Goal: Information Seeking & Learning: Learn about a topic

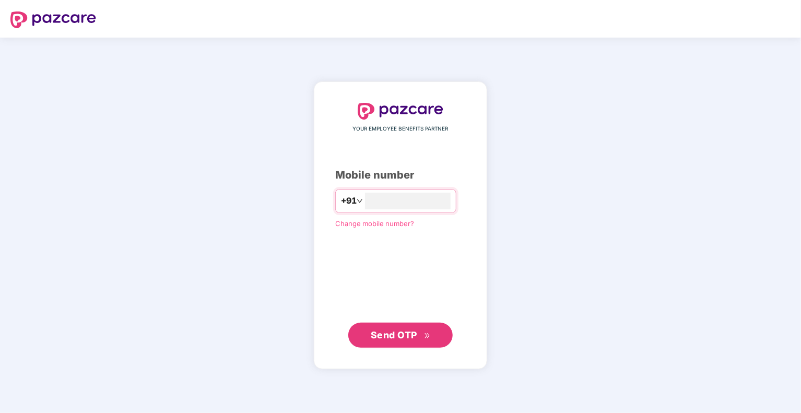
type input "**********"
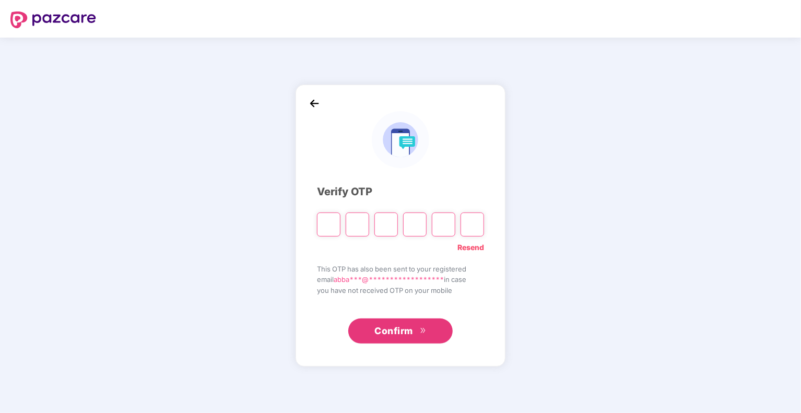
type input "*"
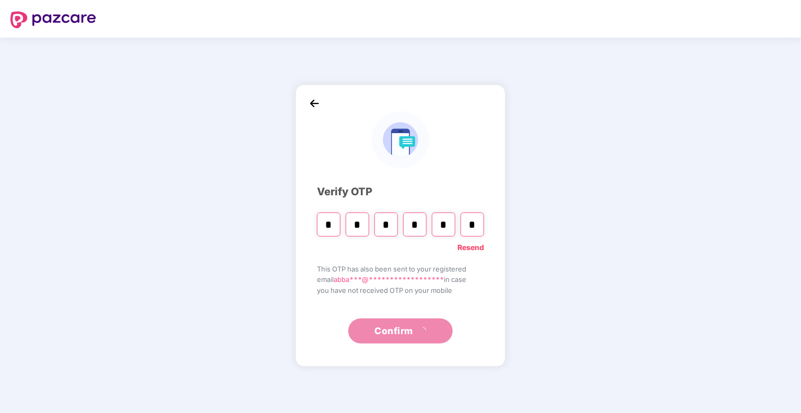
type input "*"
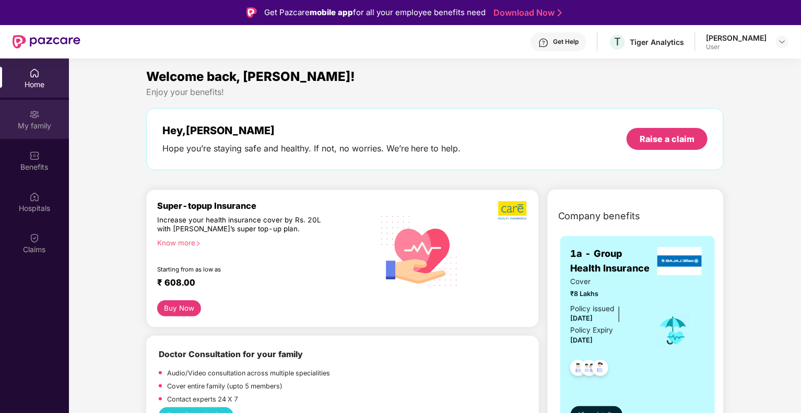
click at [49, 116] on div "My family" at bounding box center [34, 119] width 69 height 39
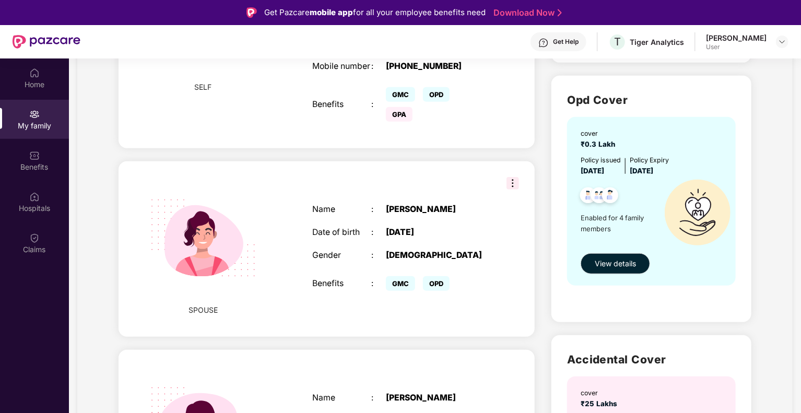
scroll to position [278, 0]
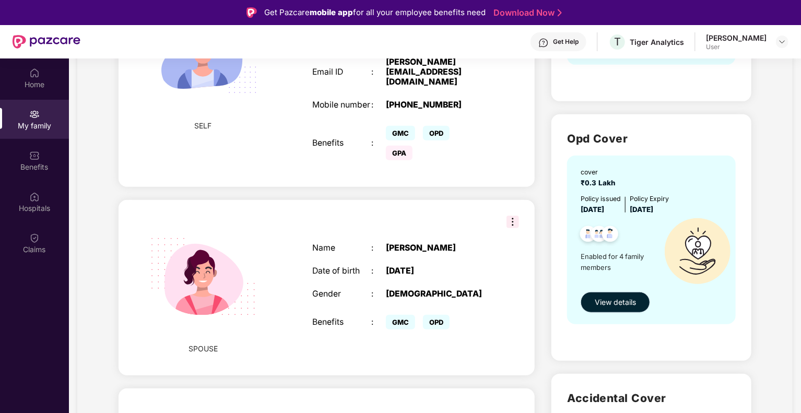
click at [610, 301] on span "View details" at bounding box center [615, 302] width 41 height 11
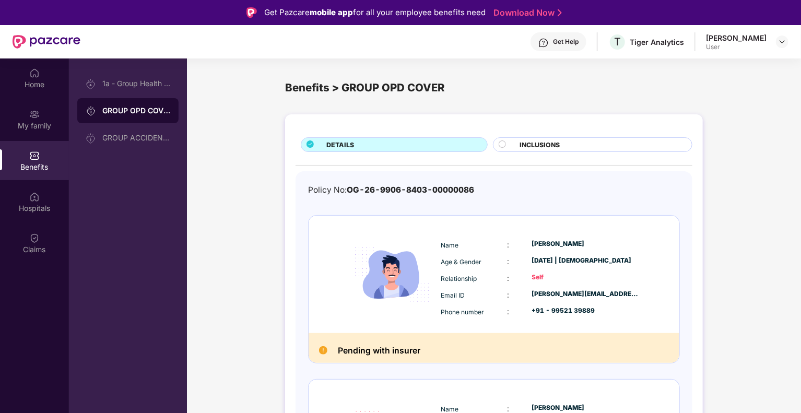
click at [771, 42] on div "[PERSON_NAME] P User" at bounding box center [747, 42] width 83 height 18
click at [779, 41] on img at bounding box center [782, 42] width 8 height 8
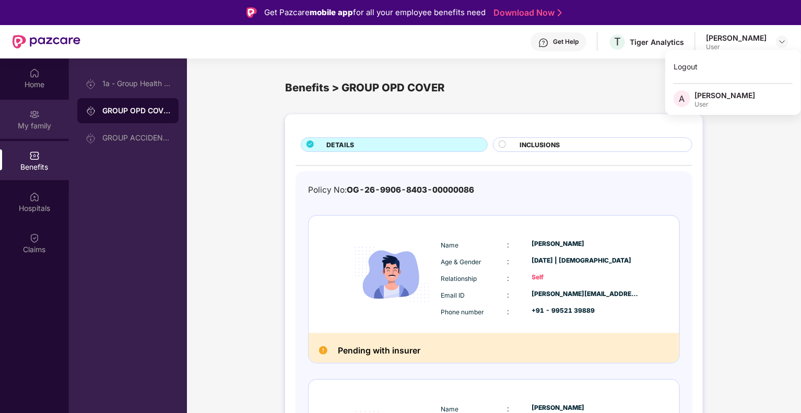
click at [34, 114] on img at bounding box center [34, 114] width 10 height 10
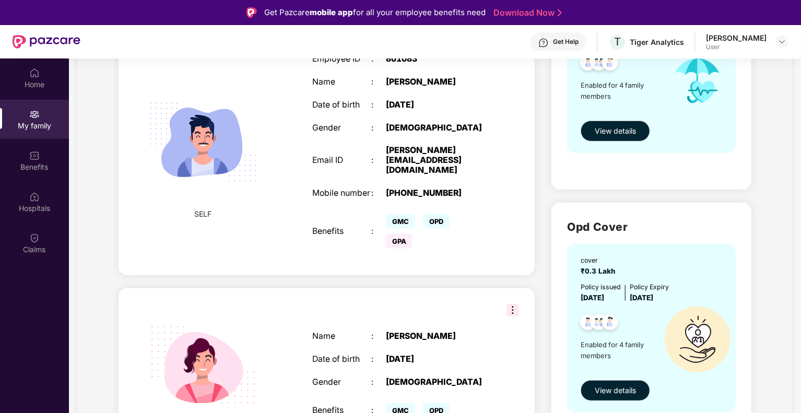
scroll to position [173, 0]
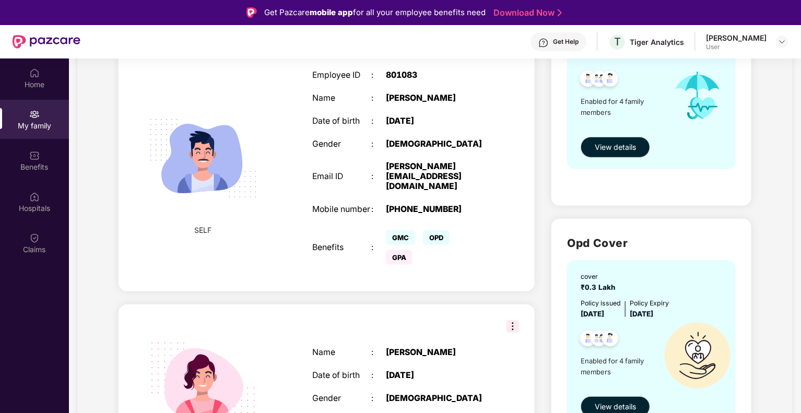
click at [516, 320] on img at bounding box center [513, 326] width 13 height 13
click at [547, 284] on div "Health Cover cover ₹8 Lakhs Policy issued [DATE] Policy Expiry [DATE] Enabled f…" at bounding box center [651, 410] width 217 height 920
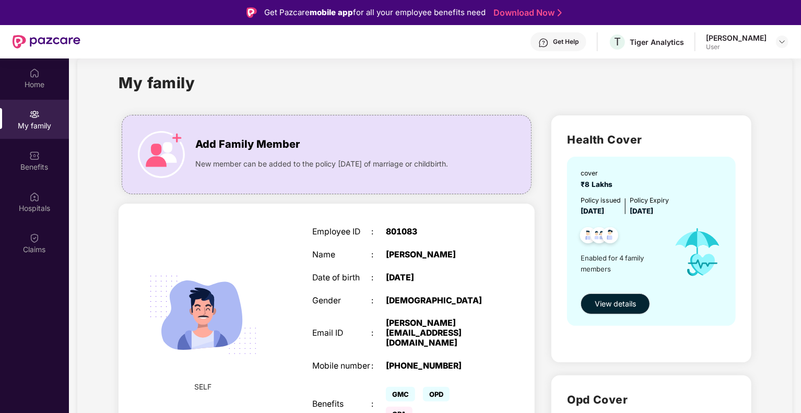
scroll to position [0, 0]
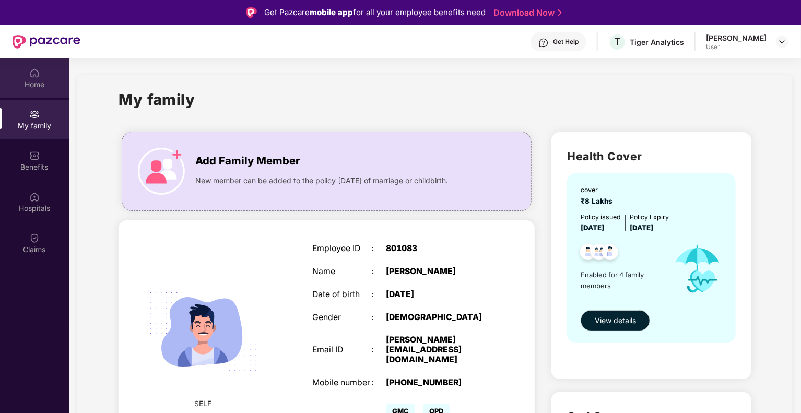
click at [33, 84] on div "Home" at bounding box center [34, 84] width 69 height 10
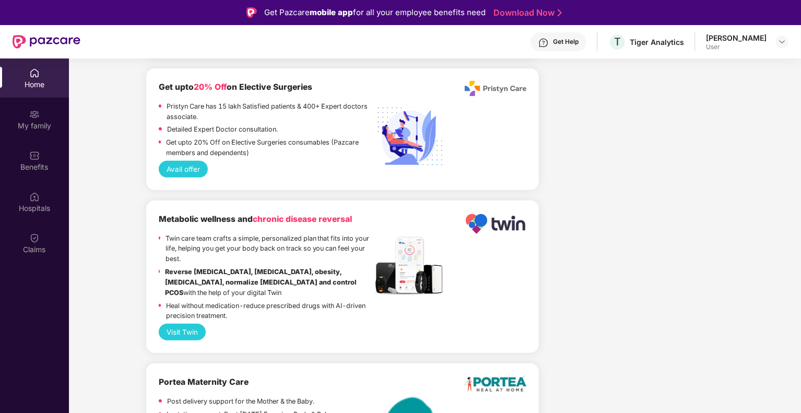
scroll to position [2215, 0]
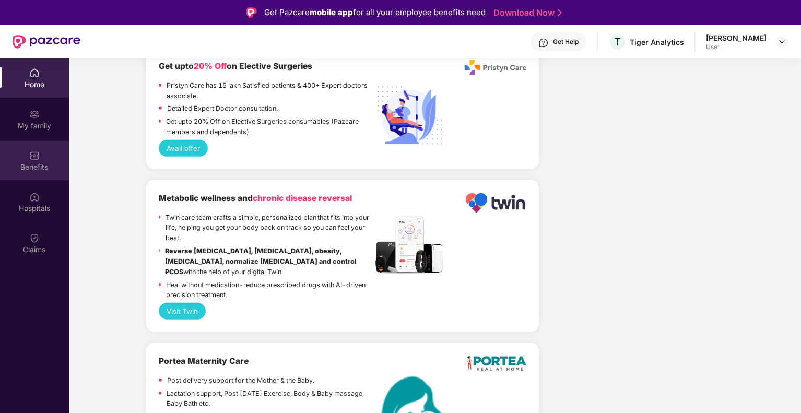
click at [25, 162] on div "Benefits" at bounding box center [34, 167] width 69 height 10
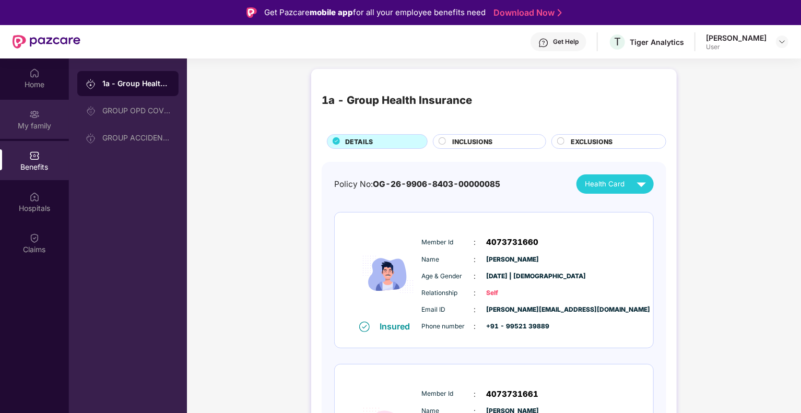
click at [22, 127] on div "My family" at bounding box center [34, 126] width 69 height 10
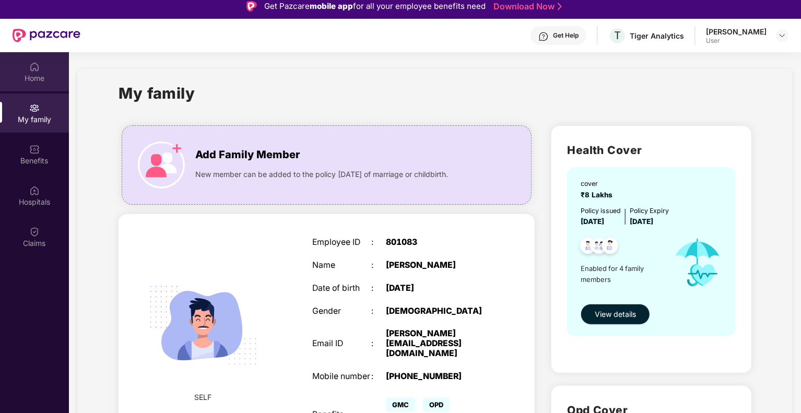
click at [48, 78] on div "Home" at bounding box center [34, 78] width 69 height 10
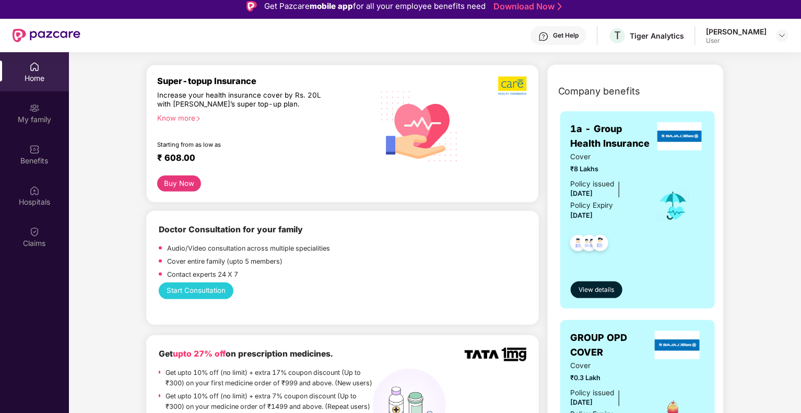
scroll to position [52, 0]
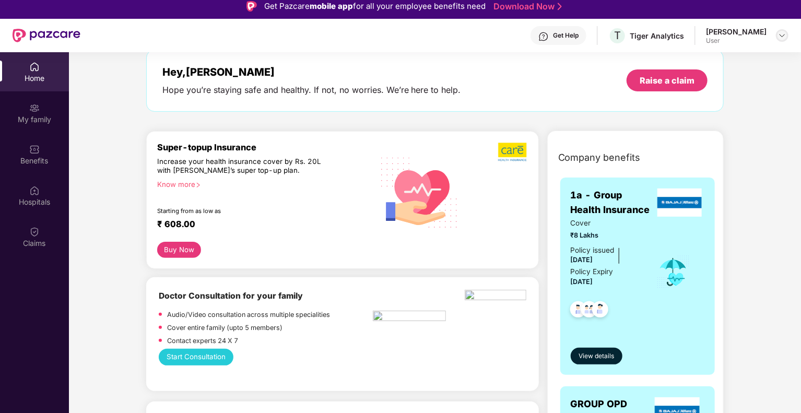
click at [783, 34] on img at bounding box center [782, 35] width 8 height 8
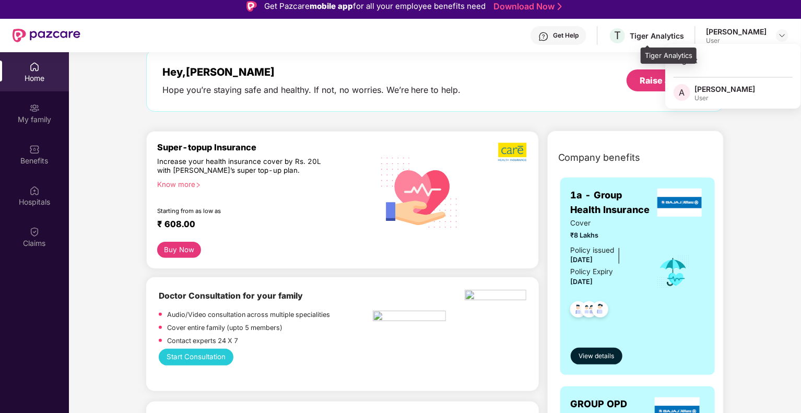
click at [684, 36] on div "Tiger Analytics" at bounding box center [657, 36] width 54 height 10
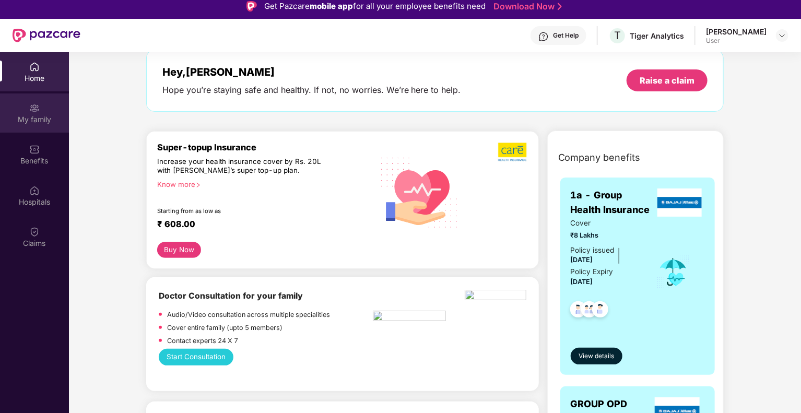
click at [23, 108] on div "My family" at bounding box center [34, 112] width 69 height 39
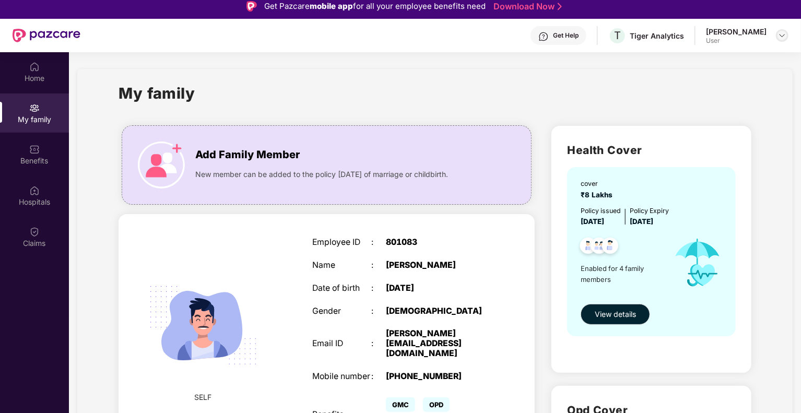
click at [780, 36] on img at bounding box center [782, 35] width 8 height 8
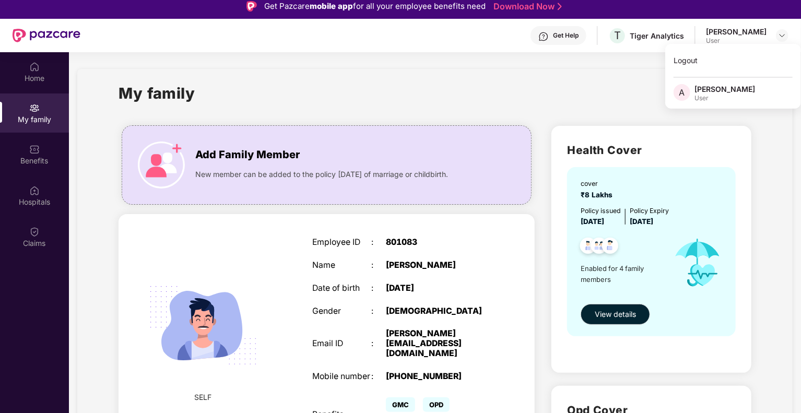
click at [573, 101] on div "My family" at bounding box center [435, 99] width 633 height 36
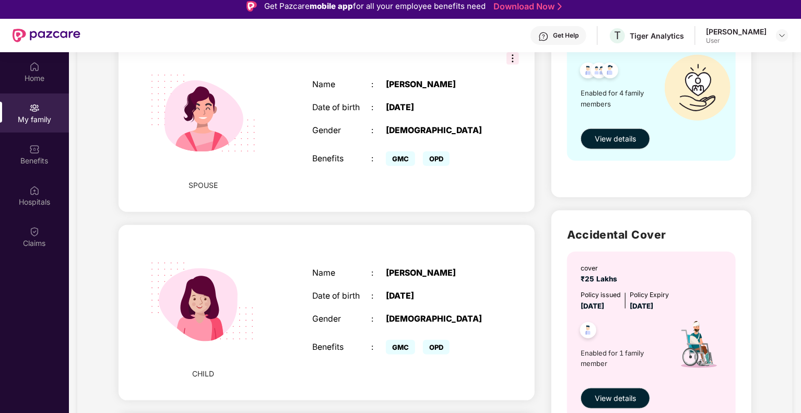
scroll to position [435, 0]
click at [608, 130] on button "View details" at bounding box center [615, 139] width 69 height 21
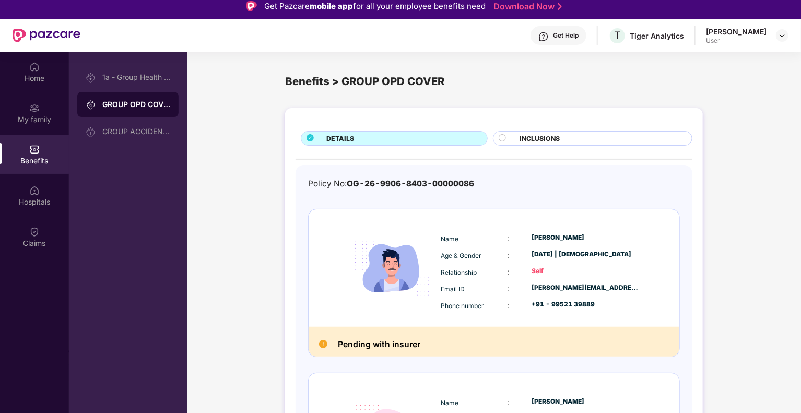
click at [580, 134] on div "INCLUSIONS" at bounding box center [600, 139] width 172 height 11
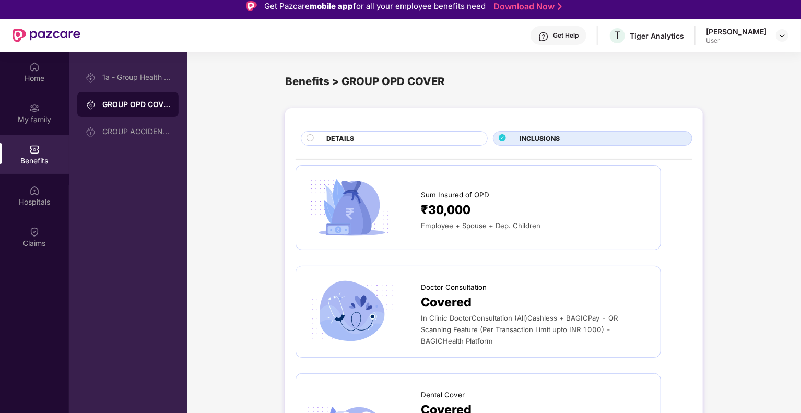
click at [420, 138] on div "DETAILS" at bounding box center [401, 139] width 161 height 11
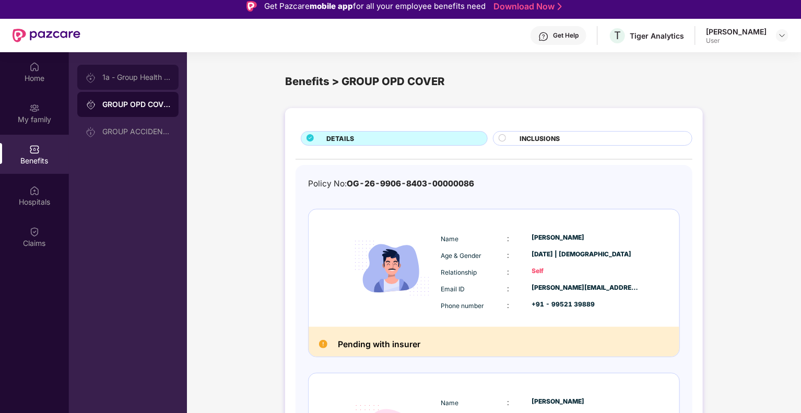
click at [104, 85] on div "1a - Group Health Insurance" at bounding box center [127, 77] width 101 height 25
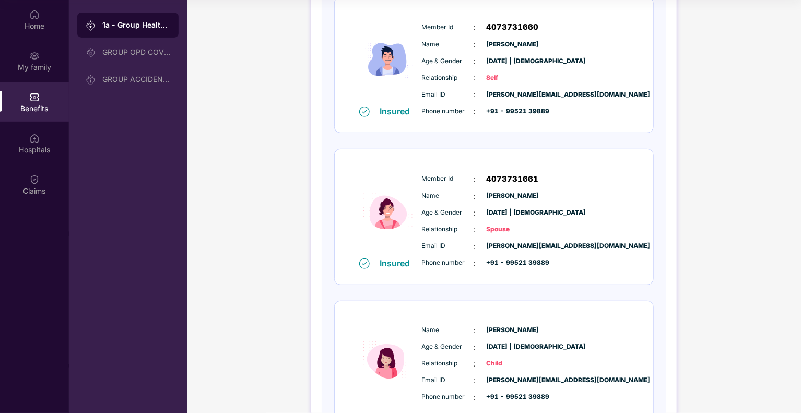
scroll to position [313, 0]
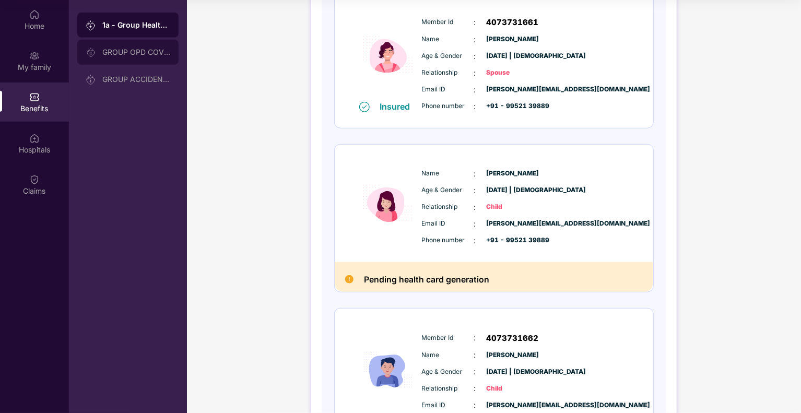
click at [114, 61] on div "GROUP OPD COVER" at bounding box center [127, 52] width 101 height 25
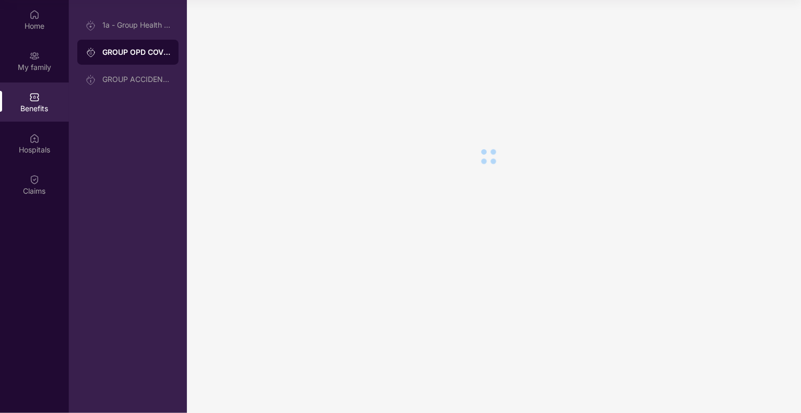
scroll to position [0, 0]
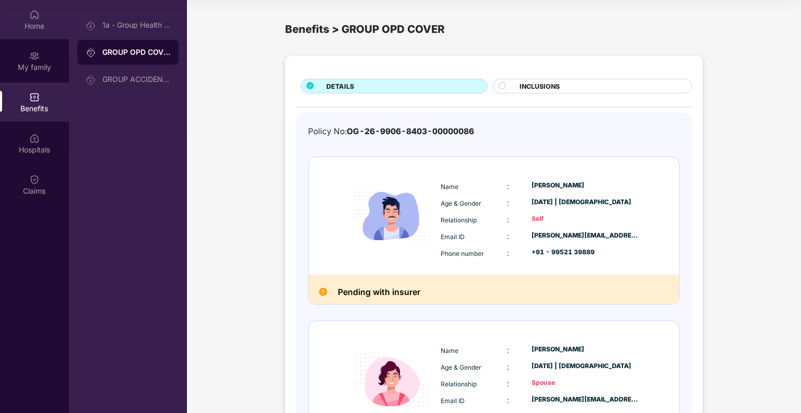
click at [31, 24] on div "Home" at bounding box center [34, 26] width 69 height 10
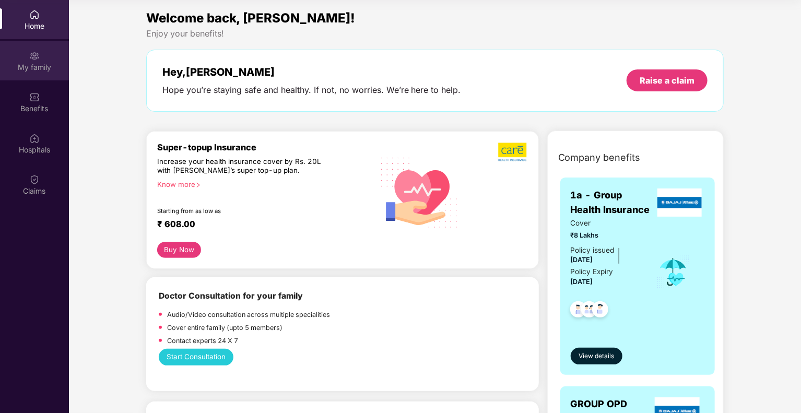
click at [42, 58] on div "My family" at bounding box center [34, 60] width 69 height 39
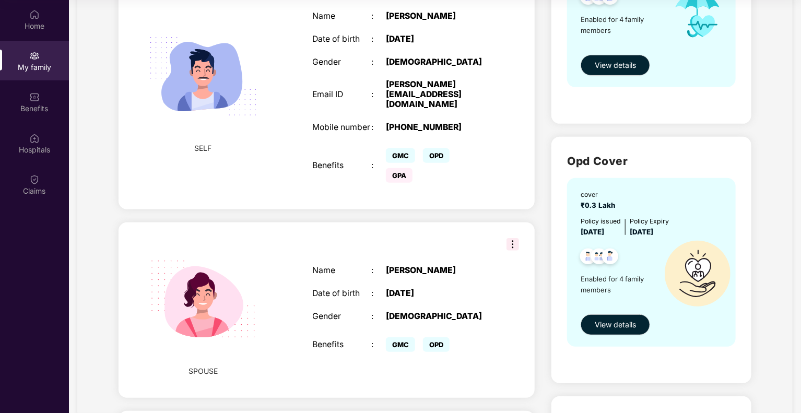
scroll to position [209, 0]
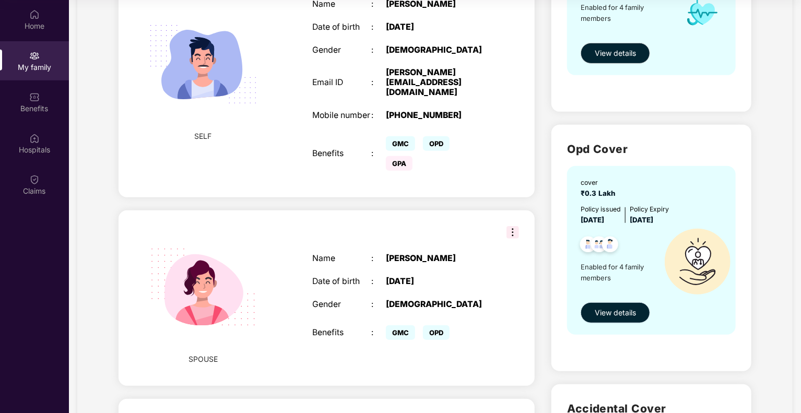
click at [621, 309] on span "View details" at bounding box center [615, 312] width 41 height 11
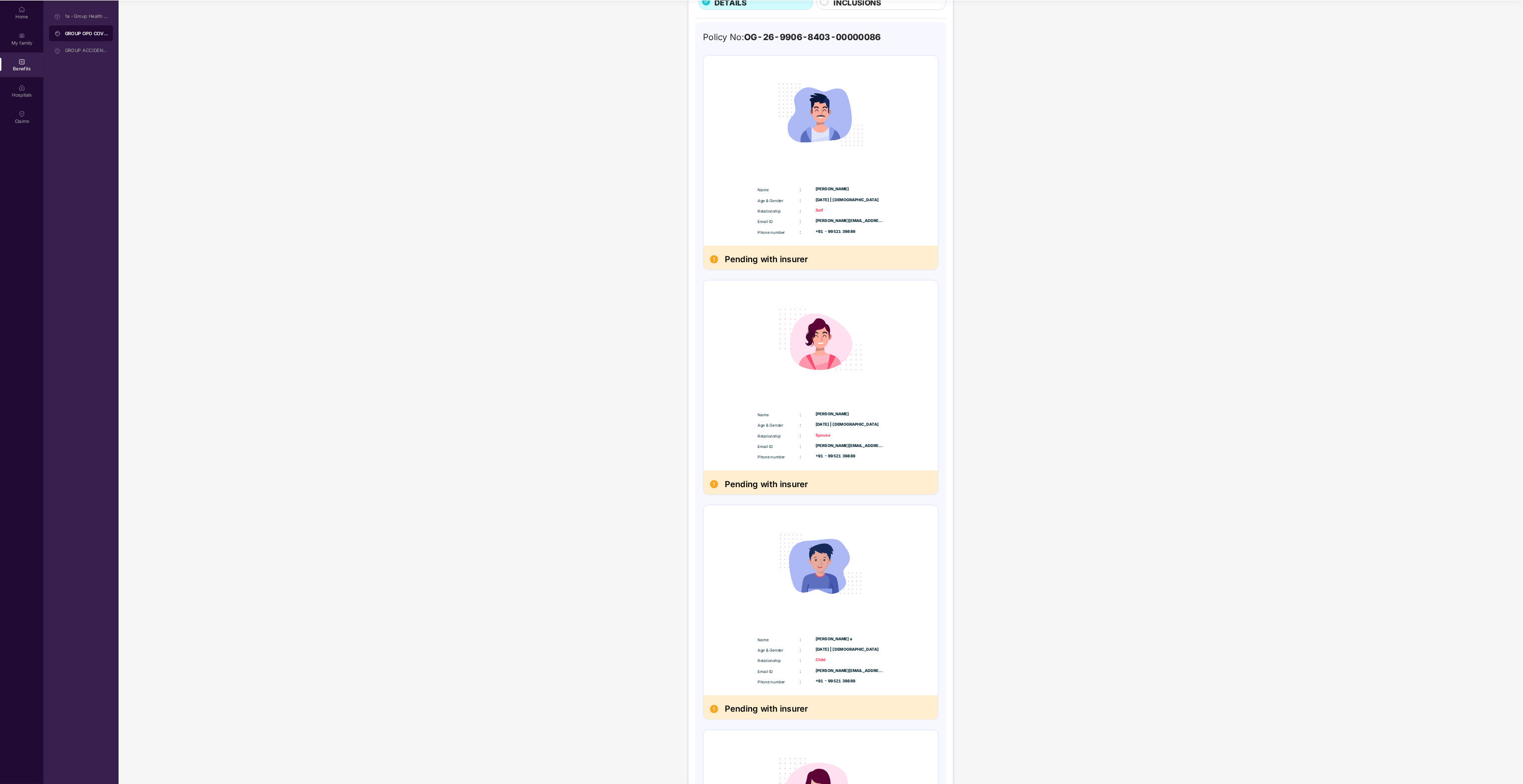
scroll to position [91, 0]
